Goal: Information Seeking & Learning: Understand process/instructions

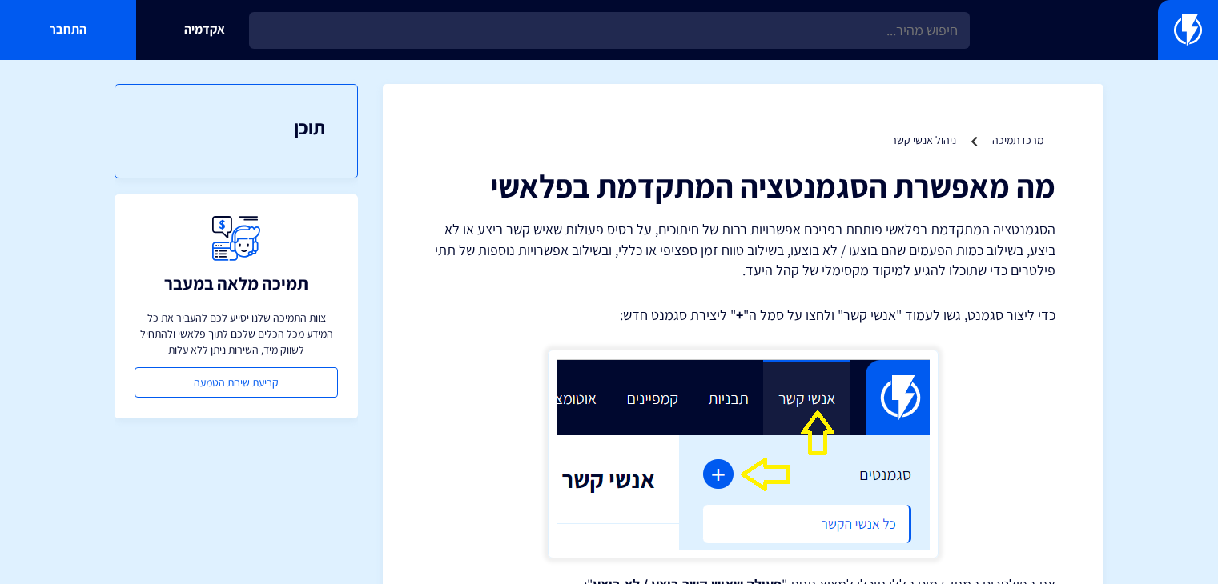
click at [496, 26] on input "text" at bounding box center [609, 30] width 720 height 37
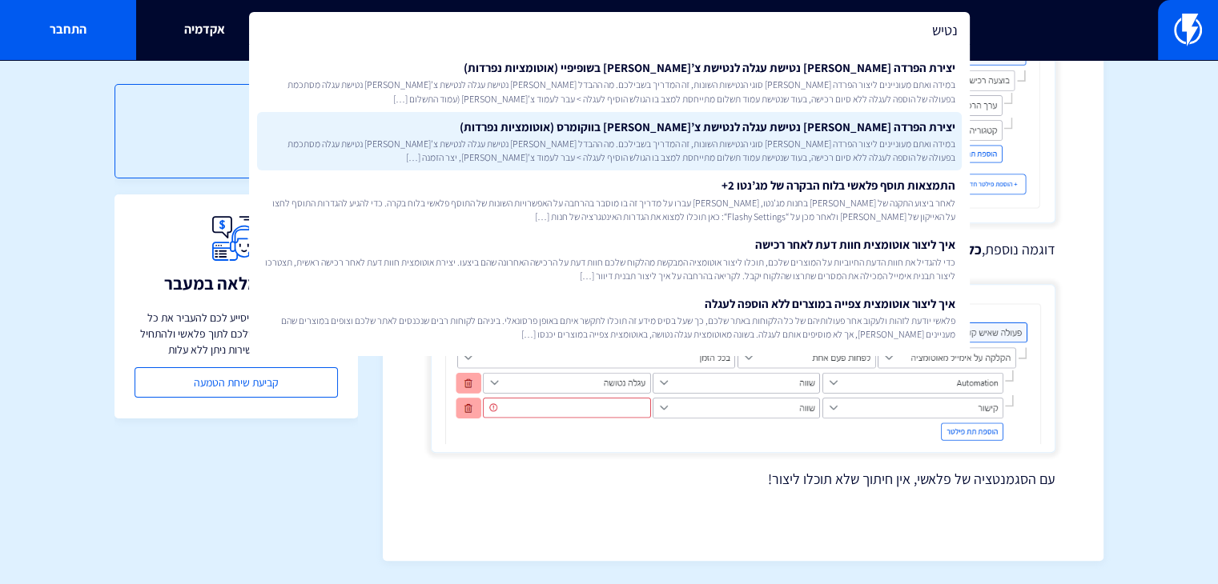
type input "נטיש"
click at [625, 127] on link "יצירת הפרדה בין נטישת עגלה לנטישת צ’קאווט בווקומרס (אוטומציות נפרדות) במידה ואת…" at bounding box center [609, 141] width 704 height 59
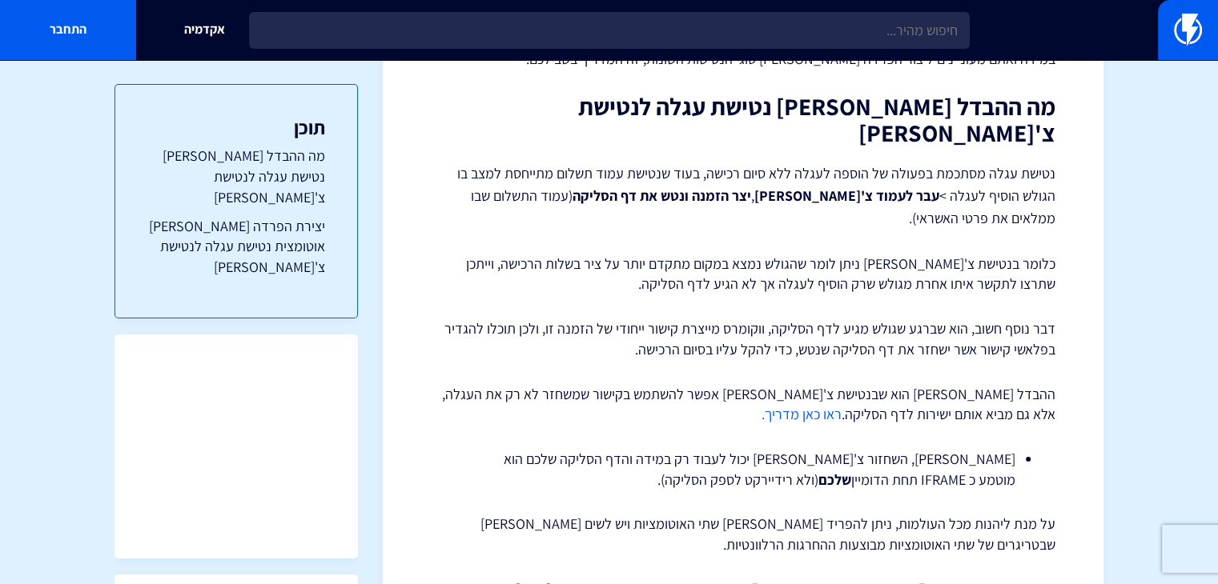
scroll to position [59, 0]
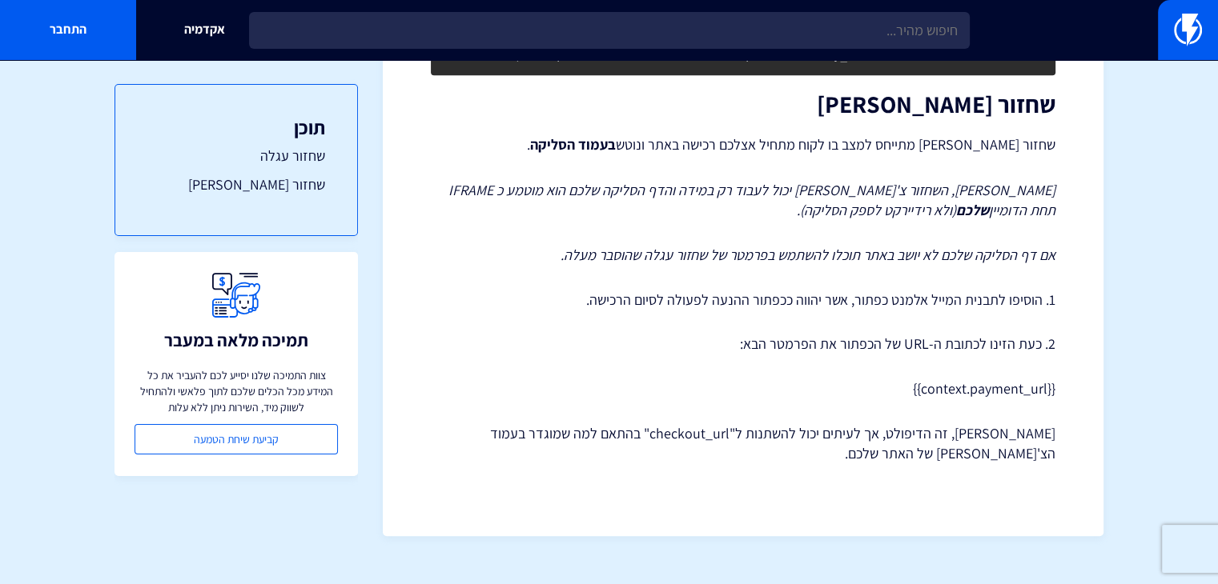
scroll to position [1139, 0]
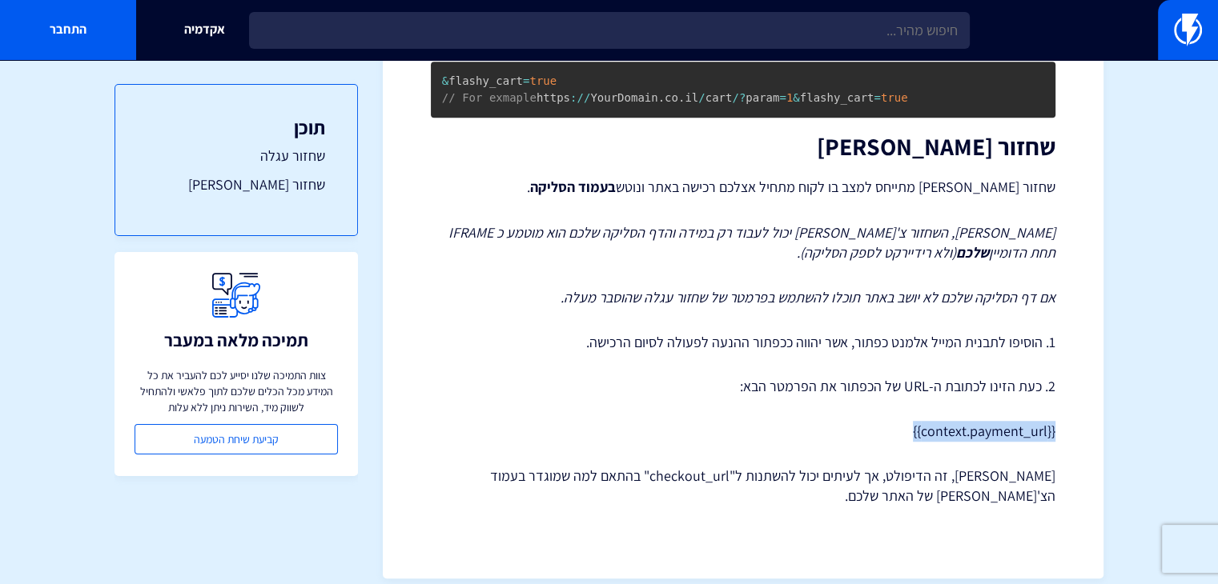
drag, startPoint x: 1054, startPoint y: 409, endPoint x: 911, endPoint y: 403, distance: 143.4
click at [911, 421] on p "{{context.payment_url}}" at bounding box center [743, 431] width 624 height 21
copy p "{{context.payment_url}}"
drag, startPoint x: 993, startPoint y: 449, endPoint x: 826, endPoint y: 446, distance: 166.5
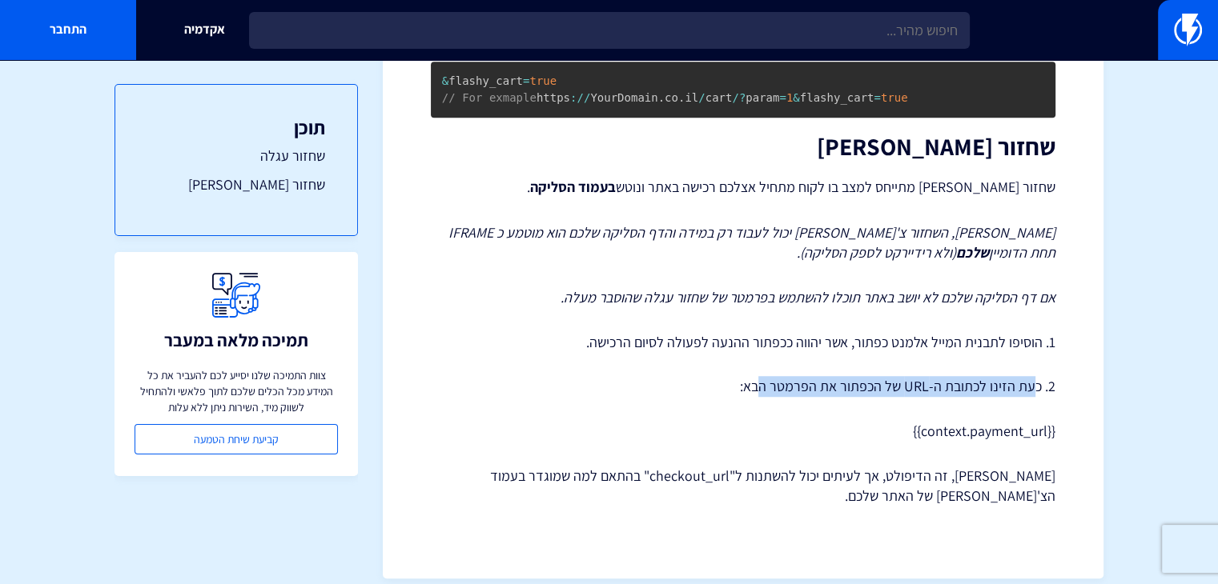
drag, startPoint x: 1027, startPoint y: 363, endPoint x: 750, endPoint y: 363, distance: 277.0
click at [751, 376] on p "2. כעת הזינו לכתובת ה-URL של הכפתור את הפרמטר הבא:" at bounding box center [743, 386] width 624 height 21
